Goal: Go to known website: Go to known website

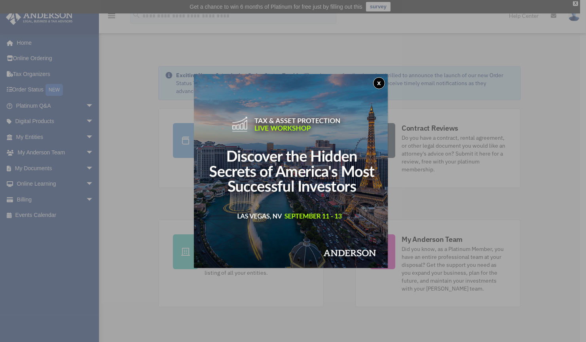
click at [381, 81] on button "x" at bounding box center [379, 83] width 12 height 12
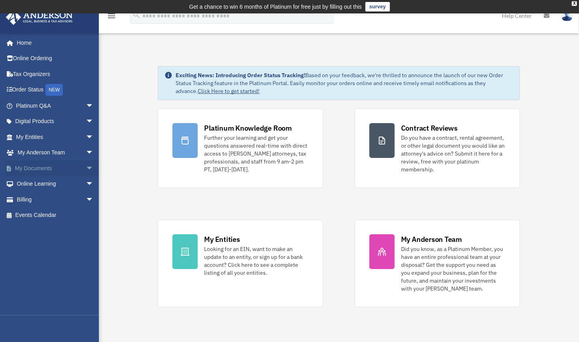
click at [86, 167] on span "arrow_drop_down" at bounding box center [94, 168] width 16 height 16
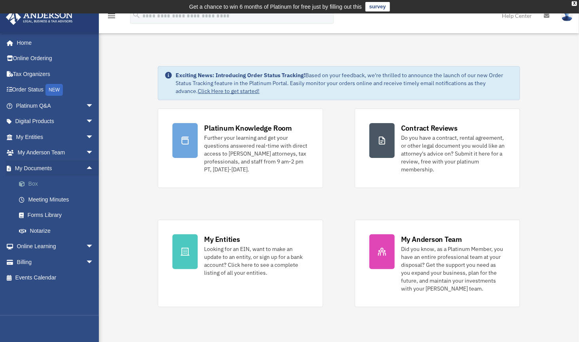
click at [45, 184] on link "Box" at bounding box center [58, 184] width 95 height 16
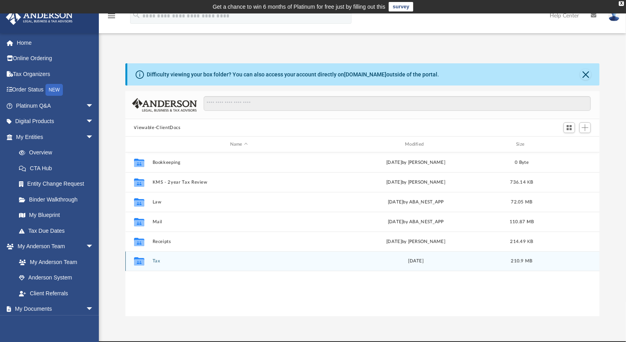
scroll to position [173, 468]
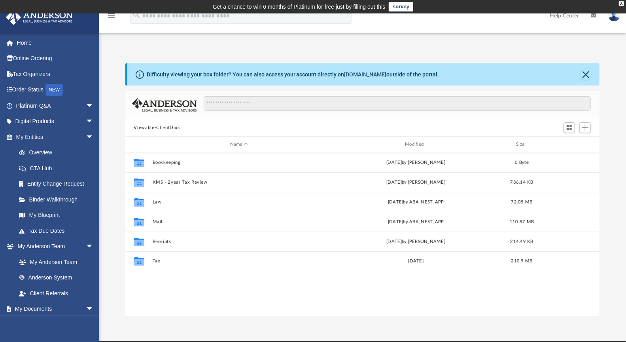
click at [348, 76] on link "box.com" at bounding box center [365, 74] width 42 height 6
